Goal: Unclear: Browse casually

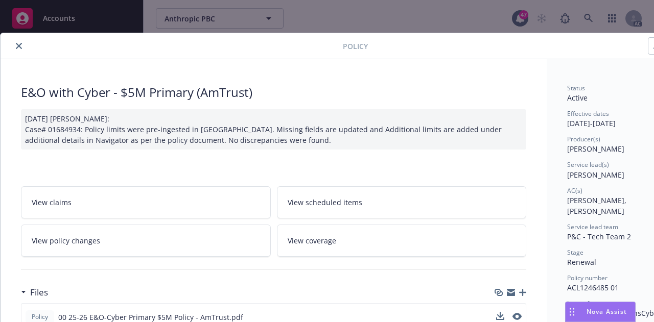
scroll to position [204, 0]
